Goal: Task Accomplishment & Management: Use online tool/utility

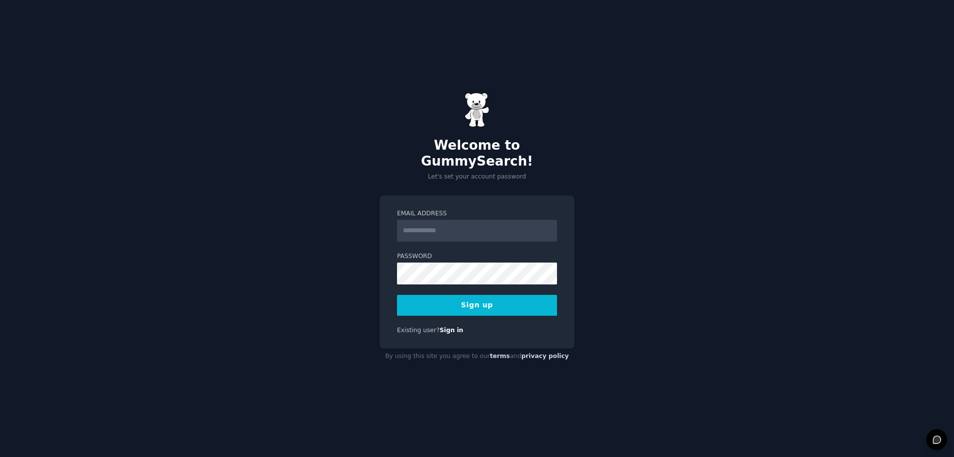
click at [431, 222] on input "Email Address" at bounding box center [477, 231] width 160 height 22
click at [436, 220] on input "Email Address" at bounding box center [477, 231] width 160 height 22
type input "**********"
paste input "**********"
type input "**********"
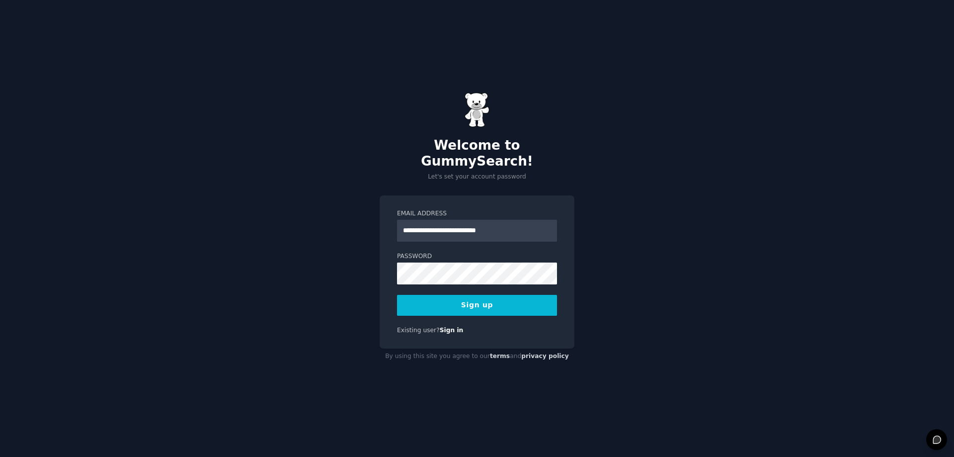
click at [725, 172] on div "**********" at bounding box center [477, 228] width 954 height 457
click at [485, 296] on button "Sign up" at bounding box center [477, 305] width 160 height 21
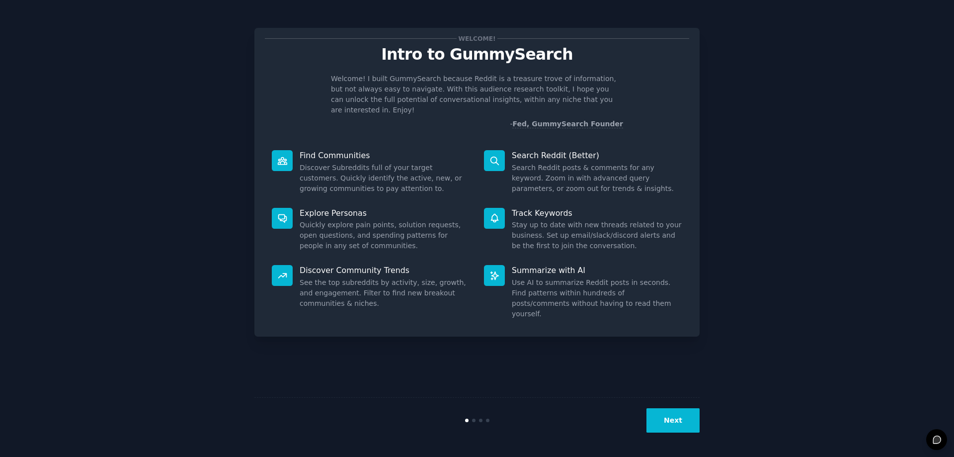
drag, startPoint x: 453, startPoint y: 80, endPoint x: 414, endPoint y: 124, distance: 59.5
click at [453, 79] on p "Welcome! I built GummySearch because Reddit is a treasure trove of information,…" at bounding box center [477, 95] width 292 height 42
click at [674, 420] on button "Next" at bounding box center [673, 420] width 53 height 24
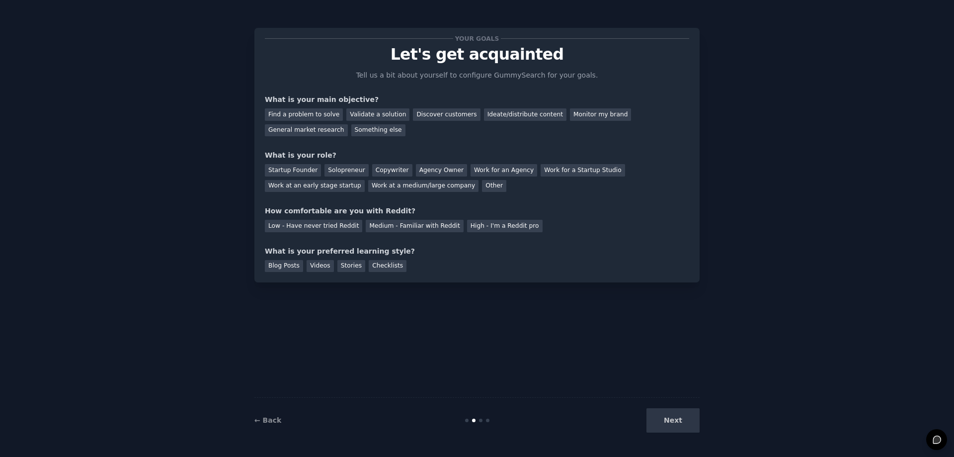
click at [465, 46] on p "Let's get acquainted" at bounding box center [477, 54] width 424 height 17
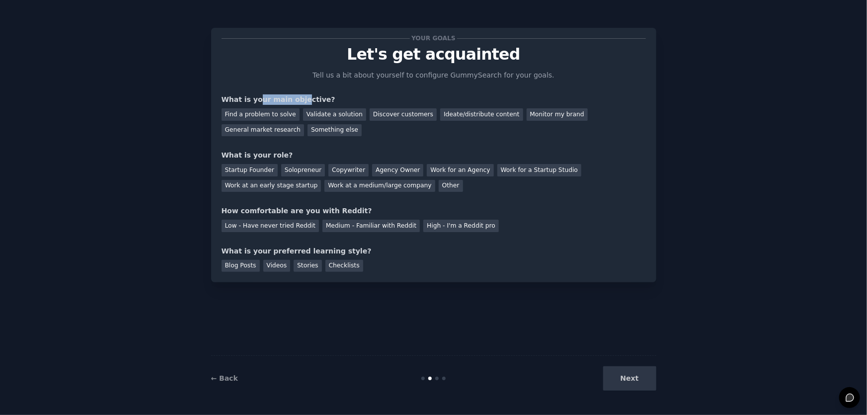
drag, startPoint x: 264, startPoint y: 99, endPoint x: 293, endPoint y: 99, distance: 29.3
click at [293, 99] on div "What is your main objective?" at bounding box center [434, 99] width 424 height 10
click at [256, 94] on div "What is your main objective?" at bounding box center [434, 99] width 424 height 10
click at [253, 114] on div "Find a problem to solve" at bounding box center [261, 114] width 78 height 12
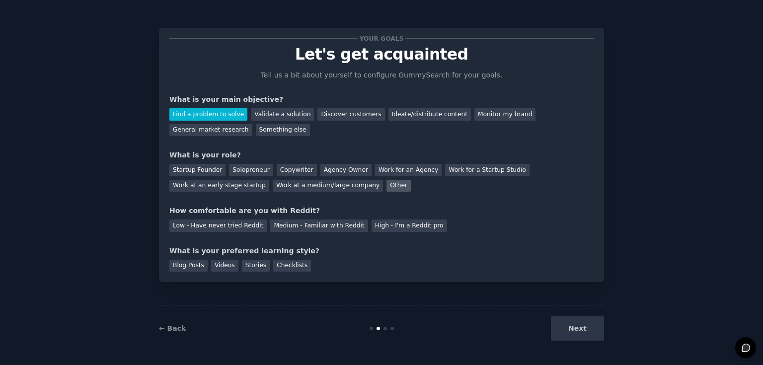
click at [387, 189] on div "Other" at bounding box center [399, 186] width 24 height 12
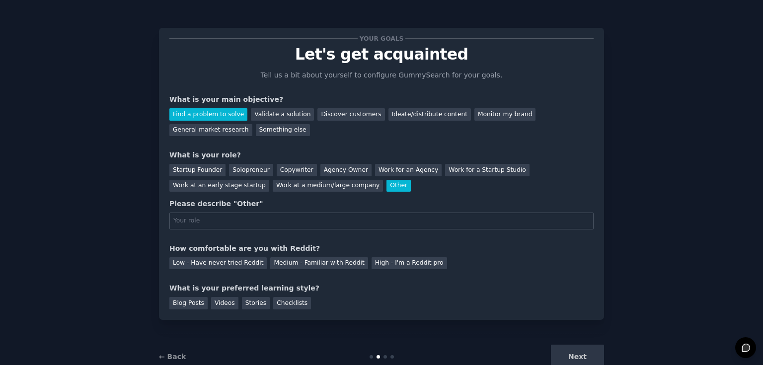
click at [210, 223] on input "text" at bounding box center [381, 221] width 424 height 17
click at [247, 221] on input "Curious individual" at bounding box center [381, 221] width 424 height 17
type input "Curious individual"
click at [250, 217] on input "Curious individual" at bounding box center [381, 221] width 424 height 17
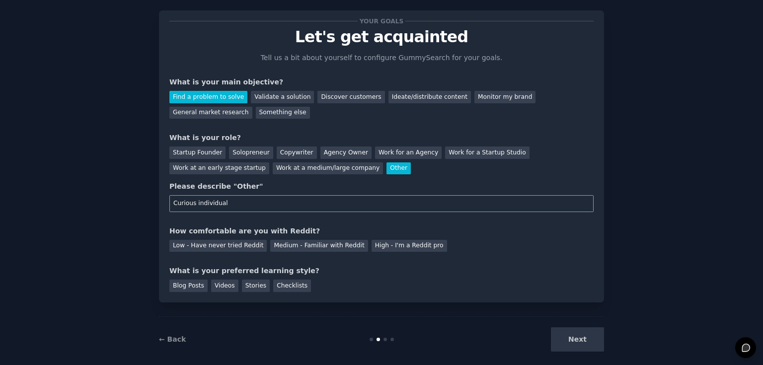
scroll to position [27, 0]
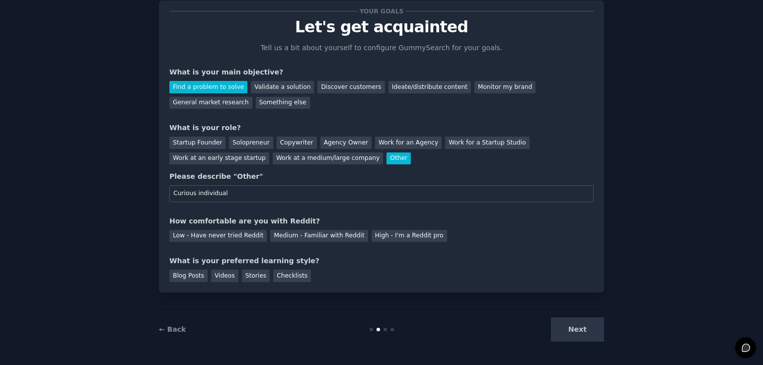
click at [200, 225] on div "How comfortable are you with Reddit?" at bounding box center [381, 221] width 424 height 10
drag, startPoint x: 181, startPoint y: 218, endPoint x: 250, endPoint y: 218, distance: 68.6
click at [247, 218] on div "How comfortable are you with Reddit?" at bounding box center [381, 221] width 424 height 10
click at [250, 218] on div "How comfortable are you with Reddit?" at bounding box center [381, 221] width 424 height 10
click at [296, 244] on div "Your goals Let's get acquainted Tell us a bit about yourself to configure Gummy…" at bounding box center [381, 146] width 424 height 271
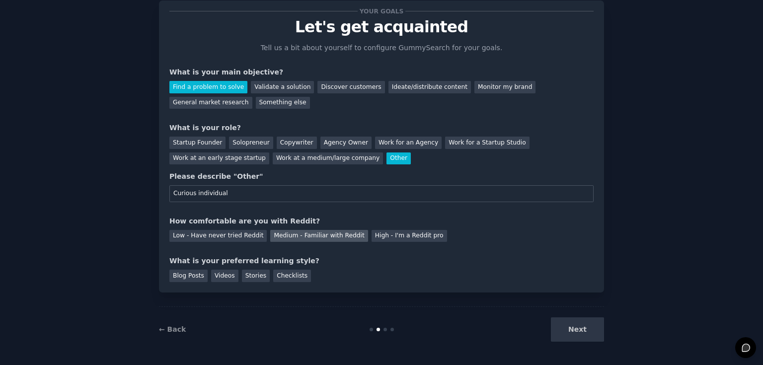
click at [294, 238] on div "Medium - Familiar with Reddit" at bounding box center [318, 236] width 97 height 12
click at [290, 224] on div "How comfortable are you with Reddit?" at bounding box center [381, 221] width 424 height 10
click at [193, 258] on div "What is your preferred learning style?" at bounding box center [381, 261] width 424 height 10
click at [213, 234] on div "Low - Have never tried Reddit" at bounding box center [217, 236] width 97 height 12
click at [270, 231] on div "Medium - Familiar with Reddit" at bounding box center [318, 236] width 97 height 12
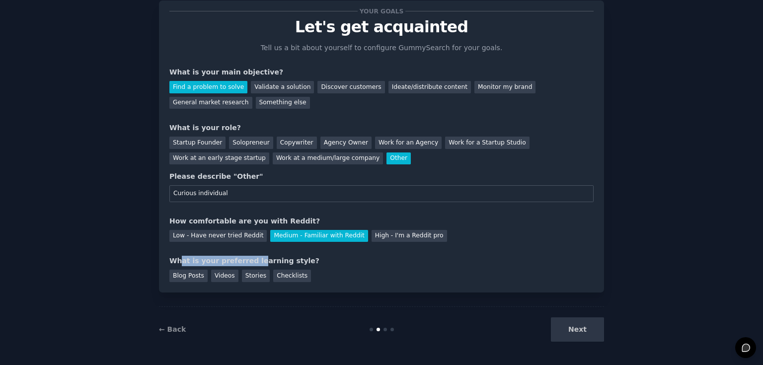
drag, startPoint x: 180, startPoint y: 260, endPoint x: 248, endPoint y: 259, distance: 67.1
click at [248, 259] on div "What is your preferred learning style?" at bounding box center [381, 261] width 424 height 10
click at [249, 259] on div "What is your preferred learning style?" at bounding box center [381, 261] width 424 height 10
click at [262, 259] on div "What is your preferred learning style?" at bounding box center [381, 261] width 424 height 10
click at [289, 275] on div "Checklists" at bounding box center [292, 276] width 38 height 12
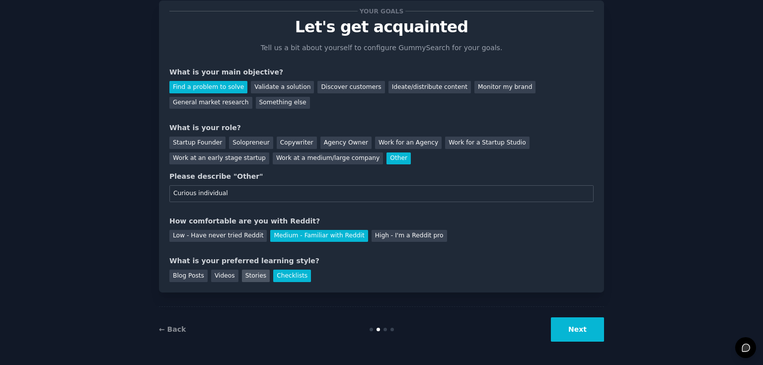
click at [253, 277] on div "Stories" at bounding box center [256, 276] width 28 height 12
click at [273, 277] on div "Checklists" at bounding box center [292, 276] width 38 height 12
click at [583, 329] on button "Next" at bounding box center [577, 330] width 53 height 24
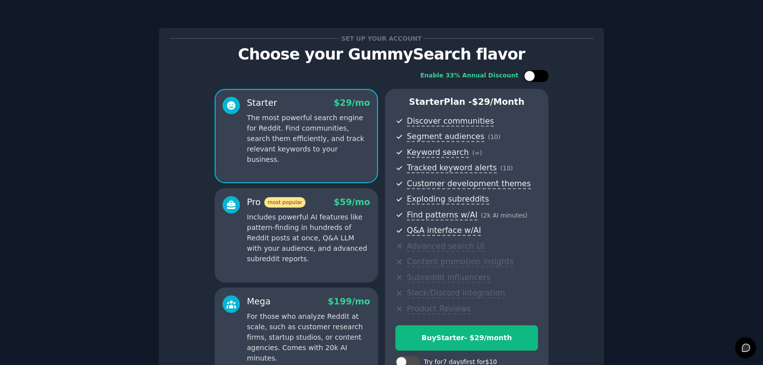
click at [533, 73] on div at bounding box center [536, 76] width 25 height 12
click at [539, 80] on div at bounding box center [542, 76] width 11 height 11
checkbox input "false"
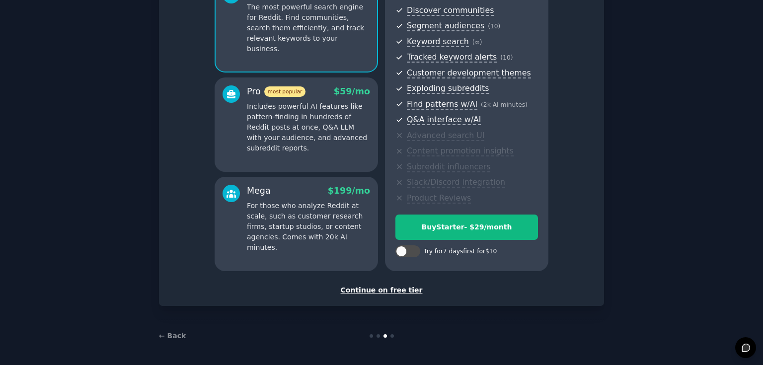
click at [373, 290] on div "Continue on free tier" at bounding box center [381, 290] width 424 height 10
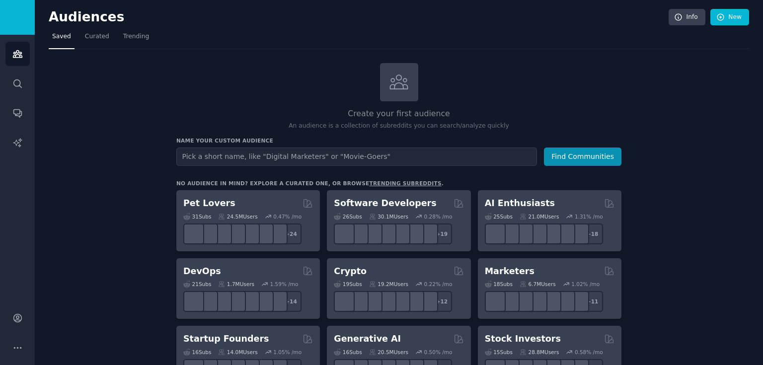
click at [212, 156] on input "text" at bounding box center [356, 157] width 361 height 18
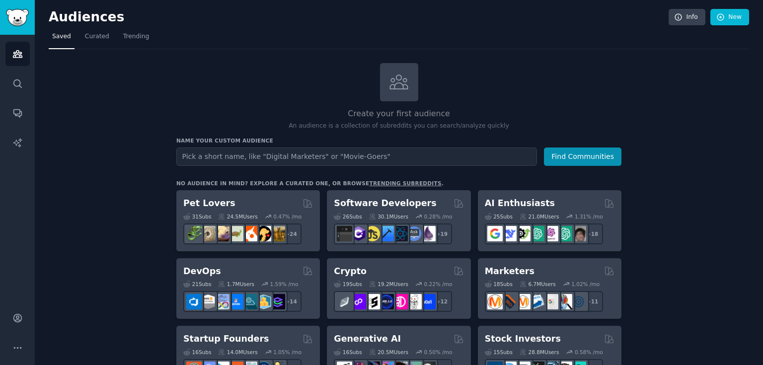
click at [408, 110] on h2 "Create your first audience" at bounding box center [398, 114] width 445 height 12
click at [389, 87] on icon at bounding box center [399, 82] width 21 height 21
click at [278, 108] on h2 "Create your first audience" at bounding box center [398, 114] width 445 height 12
click at [423, 115] on h2 "Create your first audience" at bounding box center [398, 114] width 445 height 12
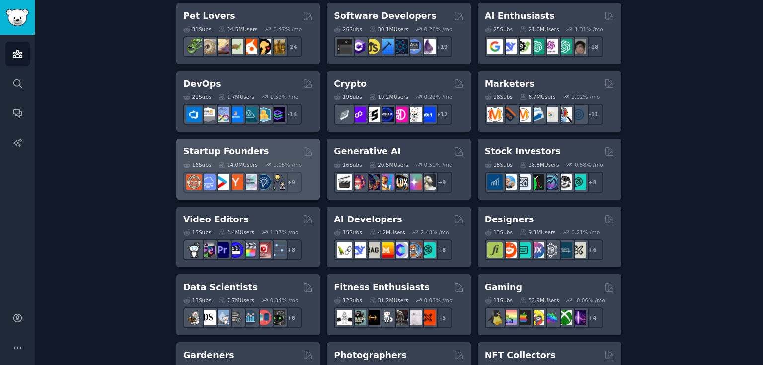
scroll to position [144, 0]
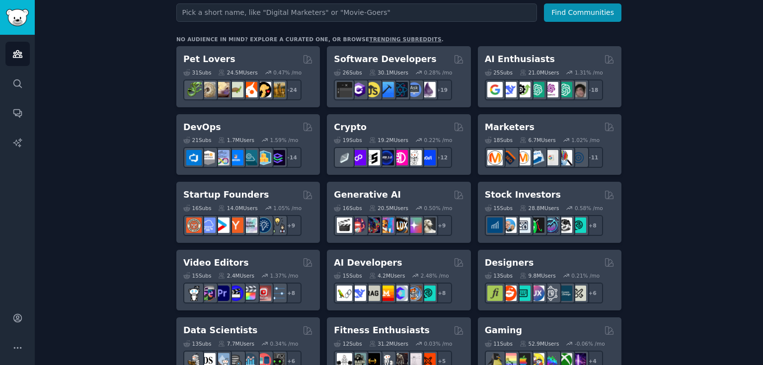
click at [232, 38] on div "No audience in mind? Explore a curated one, or browse trending subreddits ." at bounding box center [309, 39] width 267 height 7
click at [237, 36] on div "No audience in mind? Explore a curated one, or browse trending subreddits ." at bounding box center [309, 39] width 267 height 7
drag, startPoint x: 247, startPoint y: 36, endPoint x: 259, endPoint y: 36, distance: 12.4
click at [247, 36] on div "No audience in mind? Explore a curated one, or browse trending subreddits ." at bounding box center [309, 39] width 267 height 7
click at [264, 36] on div "No audience in mind? Explore a curated one, or browse trending subreddits ." at bounding box center [309, 39] width 267 height 7
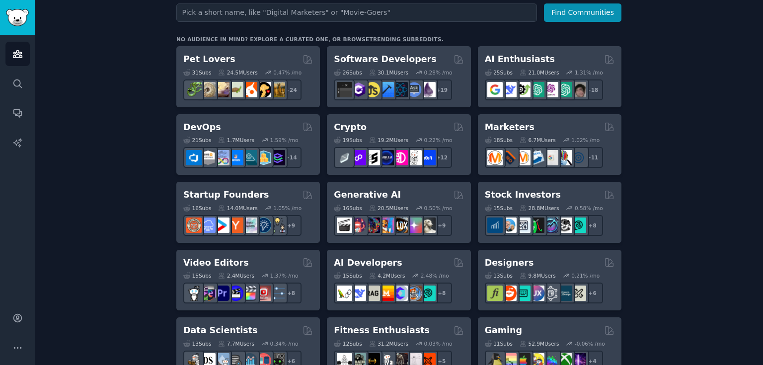
click at [273, 36] on div "No audience in mind? Explore a curated one, or browse trending subreddits ." at bounding box center [309, 39] width 267 height 7
drag, startPoint x: 286, startPoint y: 36, endPoint x: 300, endPoint y: 37, distance: 14.0
click at [286, 36] on div "No audience in mind? Explore a curated one, or browse trending subreddits ." at bounding box center [309, 39] width 267 height 7
click at [369, 39] on link "trending subreddits" at bounding box center [405, 39] width 72 height 6
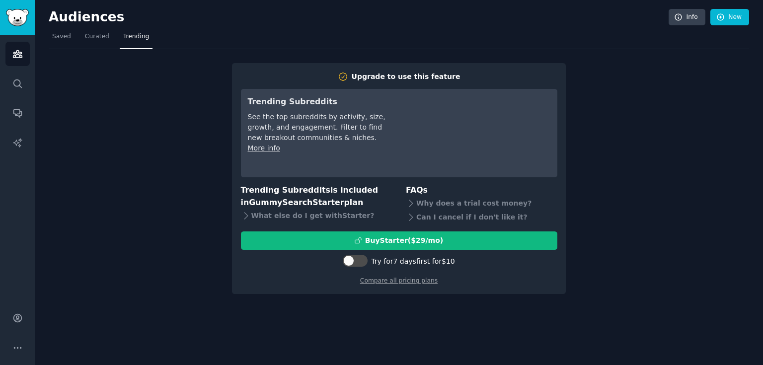
click at [283, 107] on h3 "Trending Subreddits" at bounding box center [318, 102] width 140 height 12
click at [279, 127] on div "See the top subreddits by activity, size, growth, and engagement. Filter to fin…" at bounding box center [318, 127] width 140 height 31
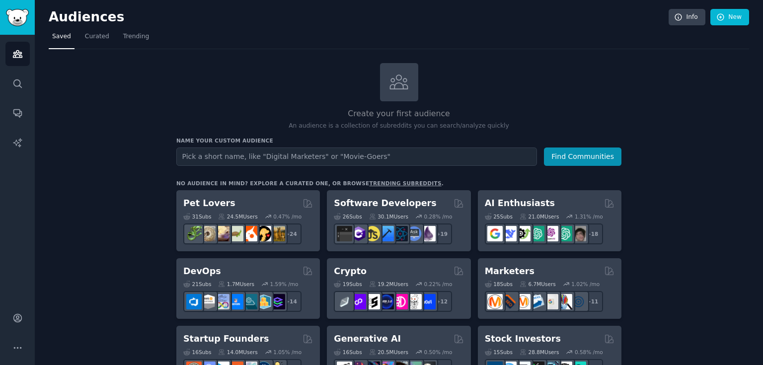
click at [255, 161] on input "text" at bounding box center [356, 157] width 361 height 18
type input "Gamer"
click at [544, 148] on button "Find Communities" at bounding box center [583, 157] width 78 height 18
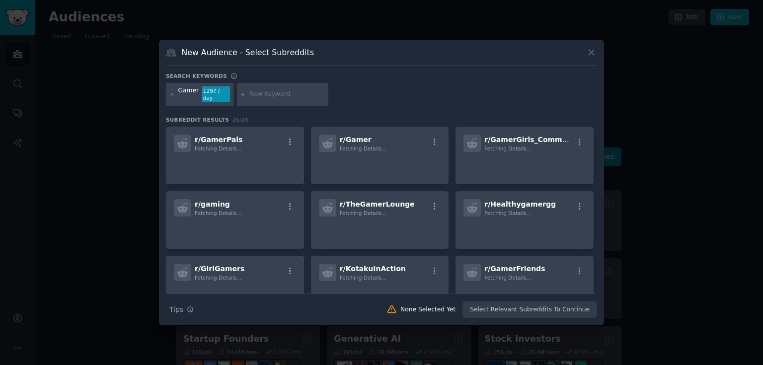
click at [586, 55] on div "New Audience - Select Subreddits" at bounding box center [381, 56] width 431 height 19
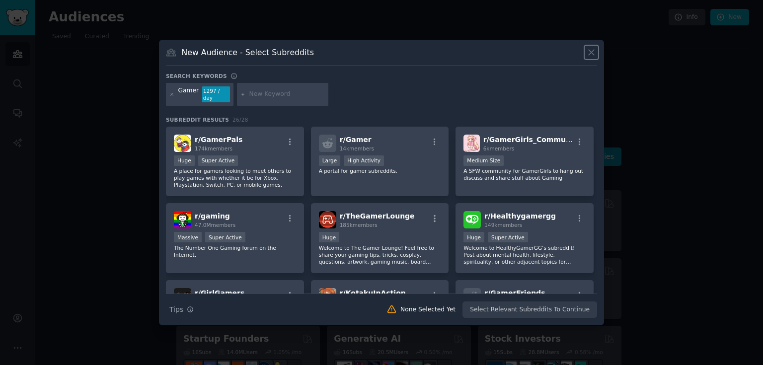
click at [596, 54] on icon at bounding box center [592, 52] width 10 height 10
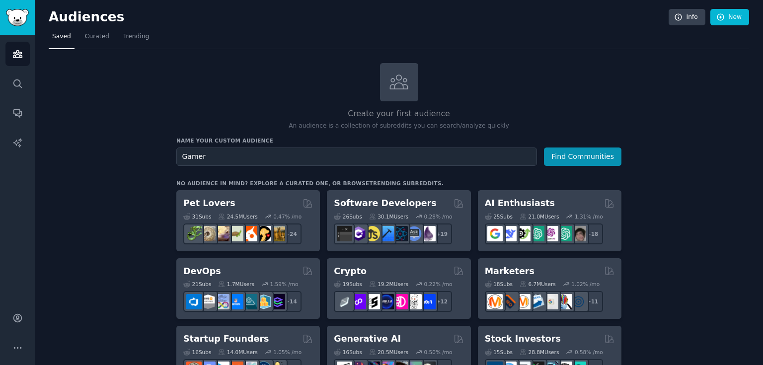
click at [544, 89] on div "Create your first audience An audience is a collection of subreddits you can se…" at bounding box center [398, 97] width 445 height 68
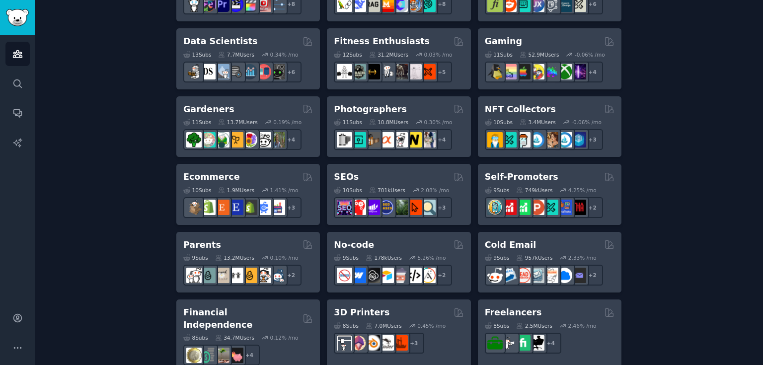
scroll to position [636, 0]
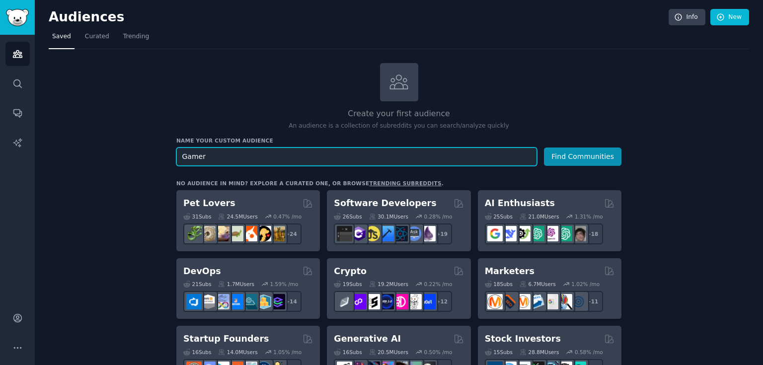
click at [324, 157] on input "Gamer" at bounding box center [356, 157] width 361 height 18
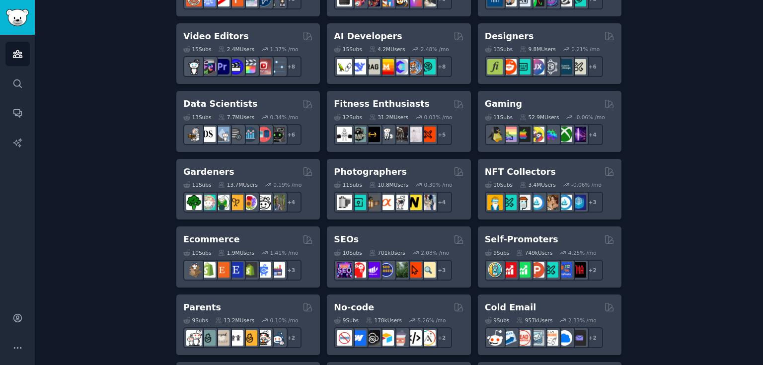
scroll to position [424, 0]
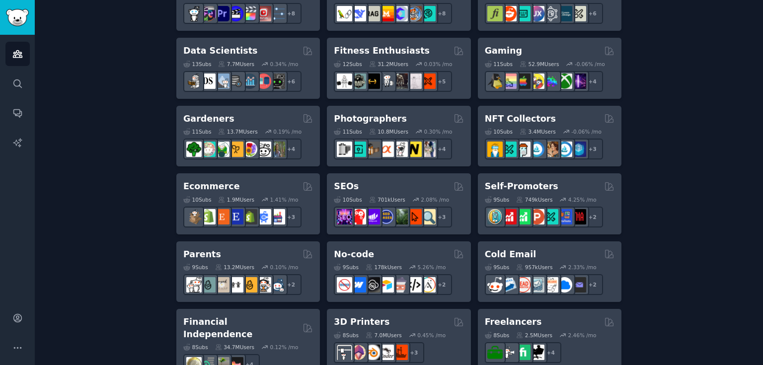
click at [505, 49] on h2 "Gaming" at bounding box center [503, 51] width 37 height 12
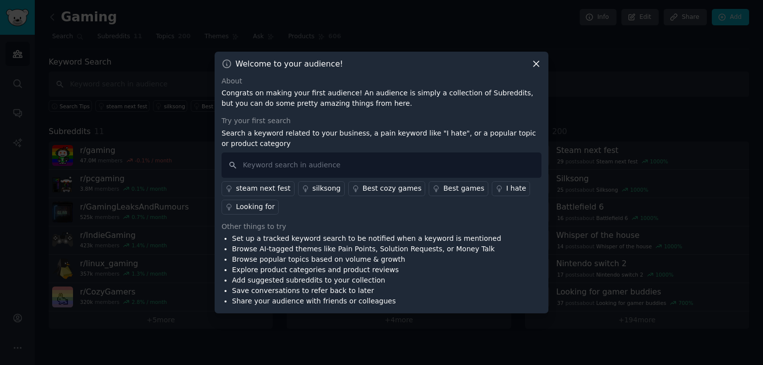
click at [249, 123] on div "Try your first search" at bounding box center [382, 121] width 320 height 10
click at [249, 138] on p "Search a keyword related to your business, a pain keyword like "I hate", or a p…" at bounding box center [382, 138] width 320 height 21
click at [417, 131] on p "Search a keyword related to your business, a pain keyword like "I hate", or a p…" at bounding box center [382, 138] width 320 height 21
click at [295, 245] on li "Browse AI-tagged themes like Pain Points, Solution Requests, or Money Talk" at bounding box center [366, 249] width 269 height 10
click at [492, 183] on link "I hate" at bounding box center [511, 188] width 38 height 15
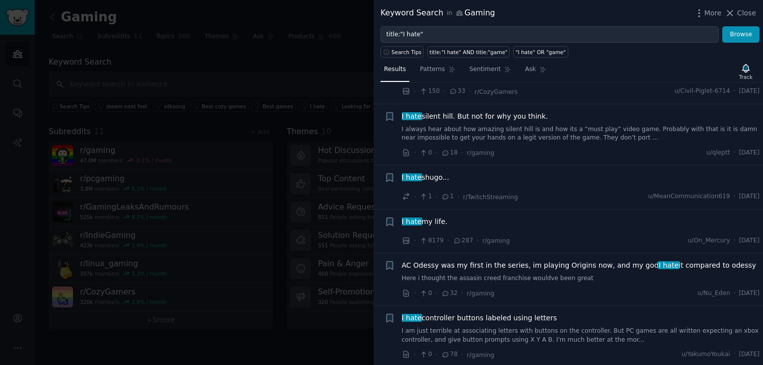
scroll to position [4172, 0]
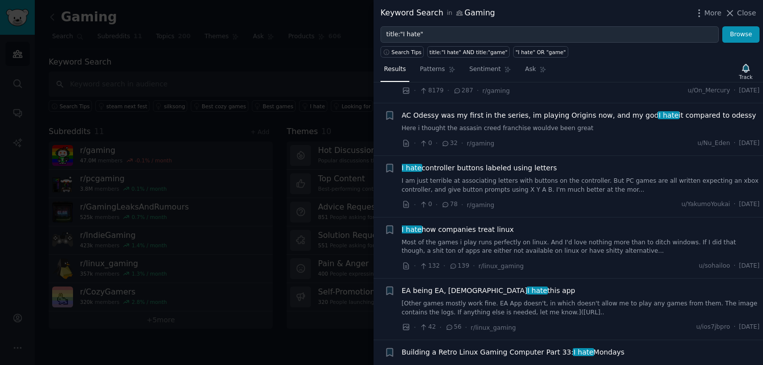
click at [273, 322] on div at bounding box center [381, 182] width 763 height 365
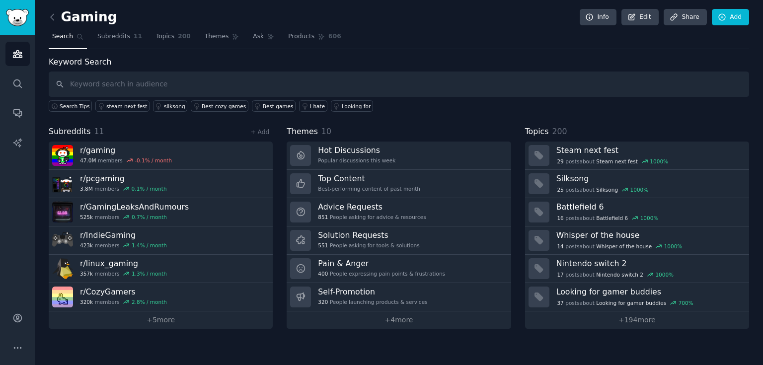
click at [160, 336] on div "Gaming Info Edit Share Add Search Subreddits 11 Topics 200 Themes Ask Products …" at bounding box center [399, 182] width 729 height 365
click at [285, 77] on input "text" at bounding box center [399, 84] width 701 height 25
click at [20, 155] on div "Audiences Search Conversations AI Reports" at bounding box center [17, 165] width 35 height 261
click at [20, 130] on div "Audiences Search Conversations AI Reports" at bounding box center [17, 165] width 35 height 261
click at [18, 145] on icon "Sidebar" at bounding box center [17, 143] width 10 height 10
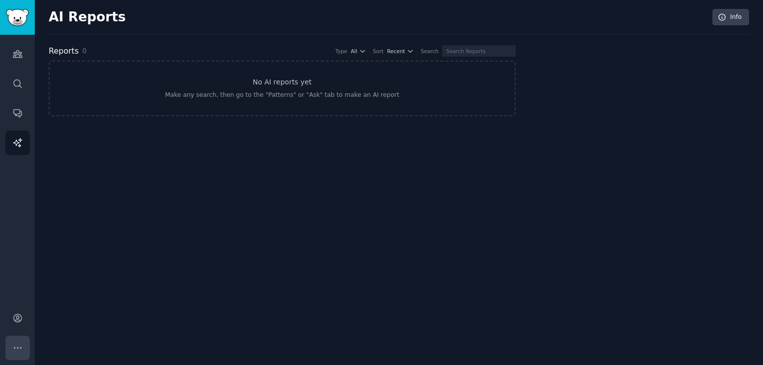
click at [21, 349] on icon "Sidebar" at bounding box center [17, 348] width 10 height 10
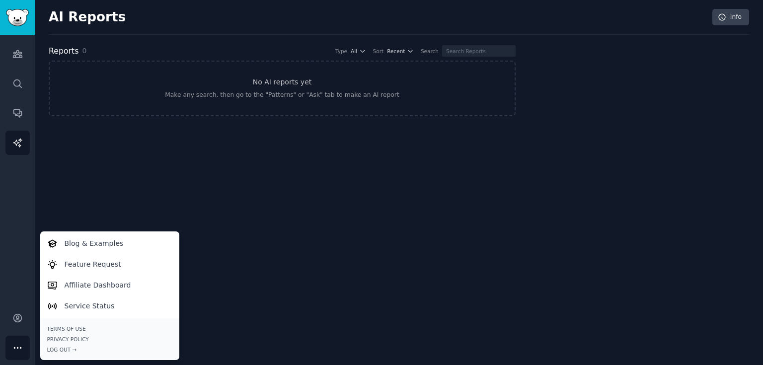
click at [323, 191] on div "AI Reports Info Reports 0 Type All Sort Recent Search No AI reports yet Make an…" at bounding box center [399, 182] width 729 height 365
